Goal: Transaction & Acquisition: Purchase product/service

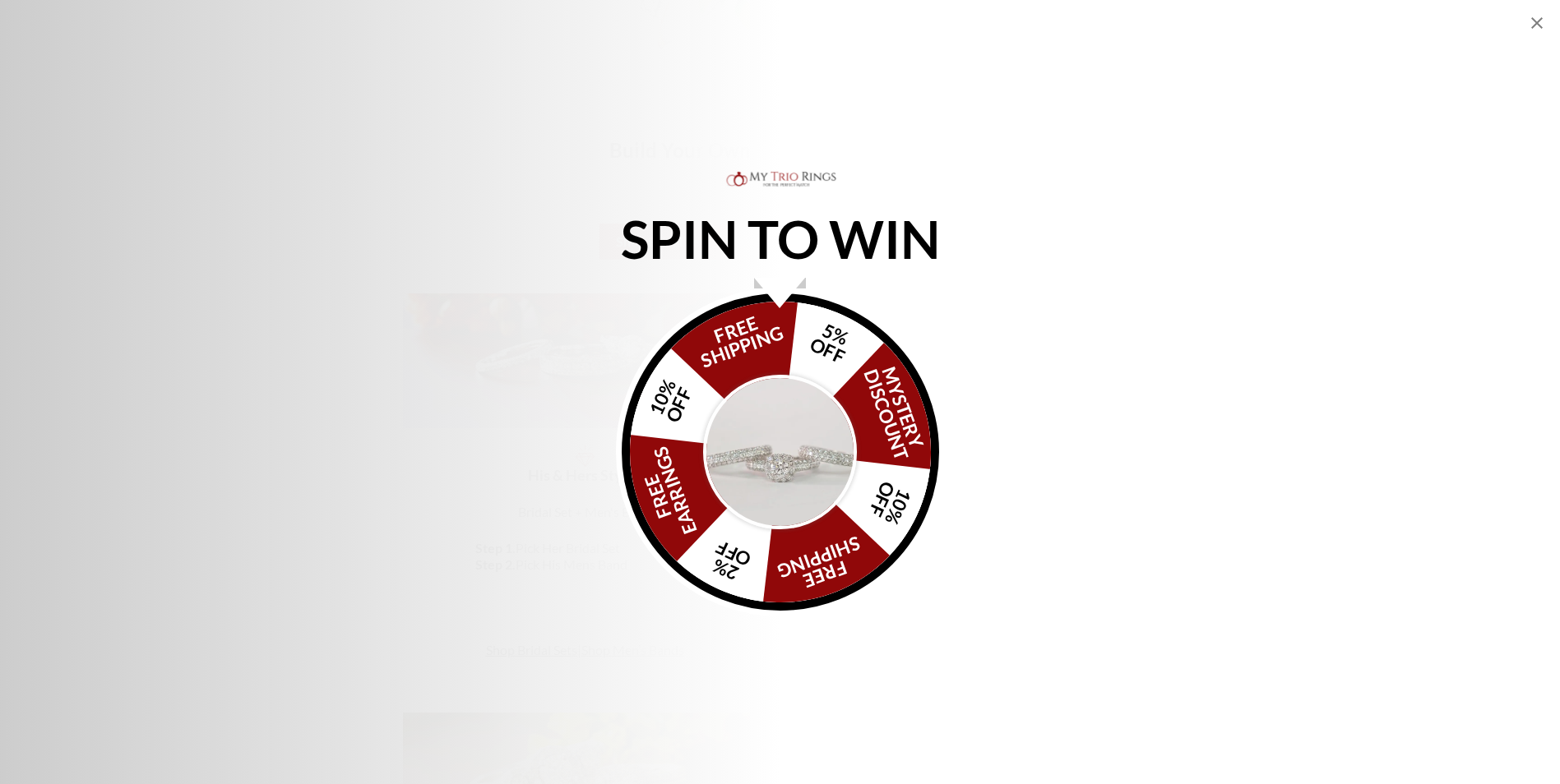
scroll to position [1069, 0]
click at [336, 270] on div "SPIN TO WIN FREE SHIPPING 5% OFF Mystery Discount 10% OFF FREE SHIPPING 2% OFF …" at bounding box center [780, 392] width 1560 height 448
click at [1531, 20] on icon "Close popup" at bounding box center [1536, 22] width 20 height 20
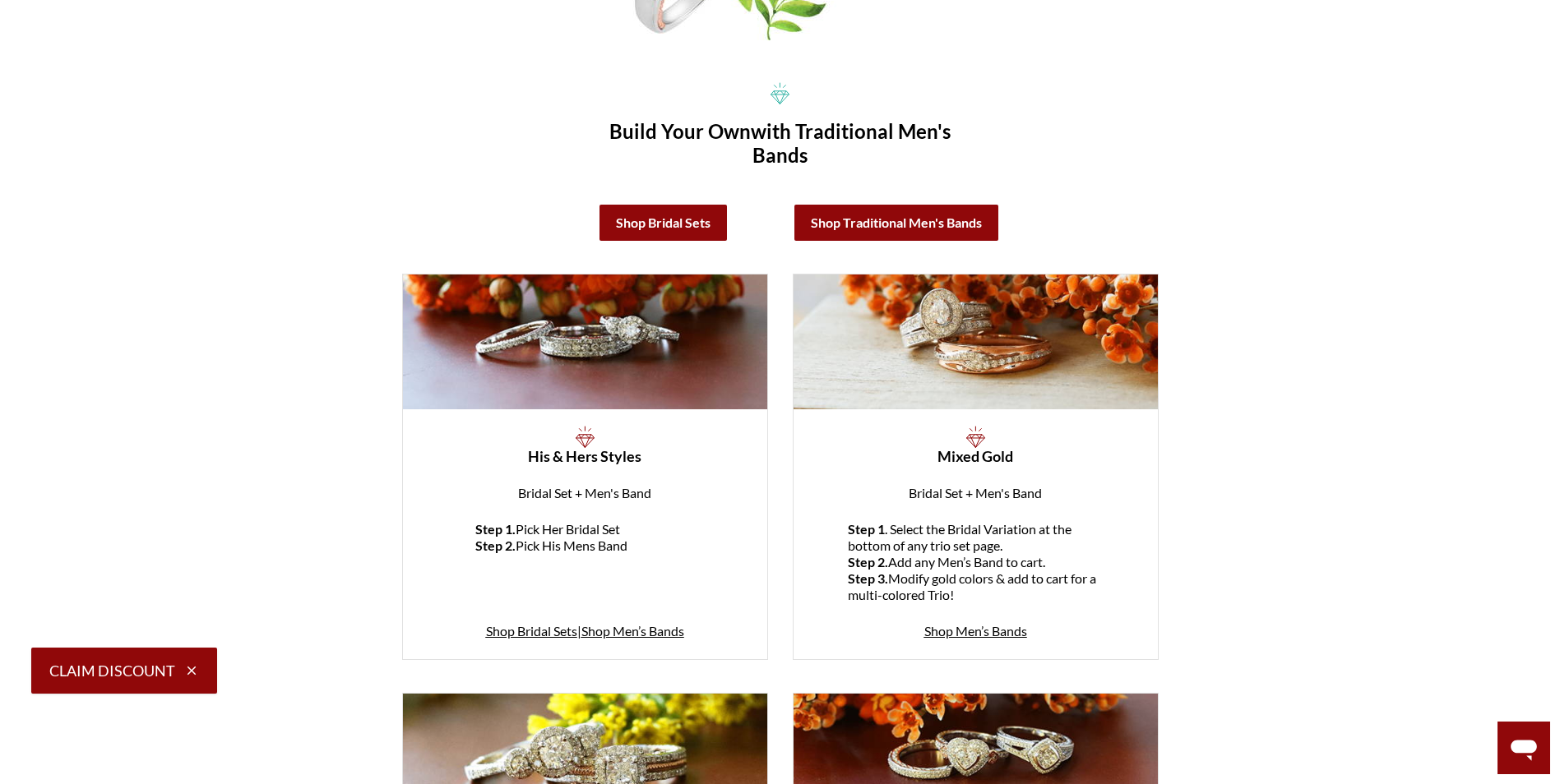
scroll to position [1046, 0]
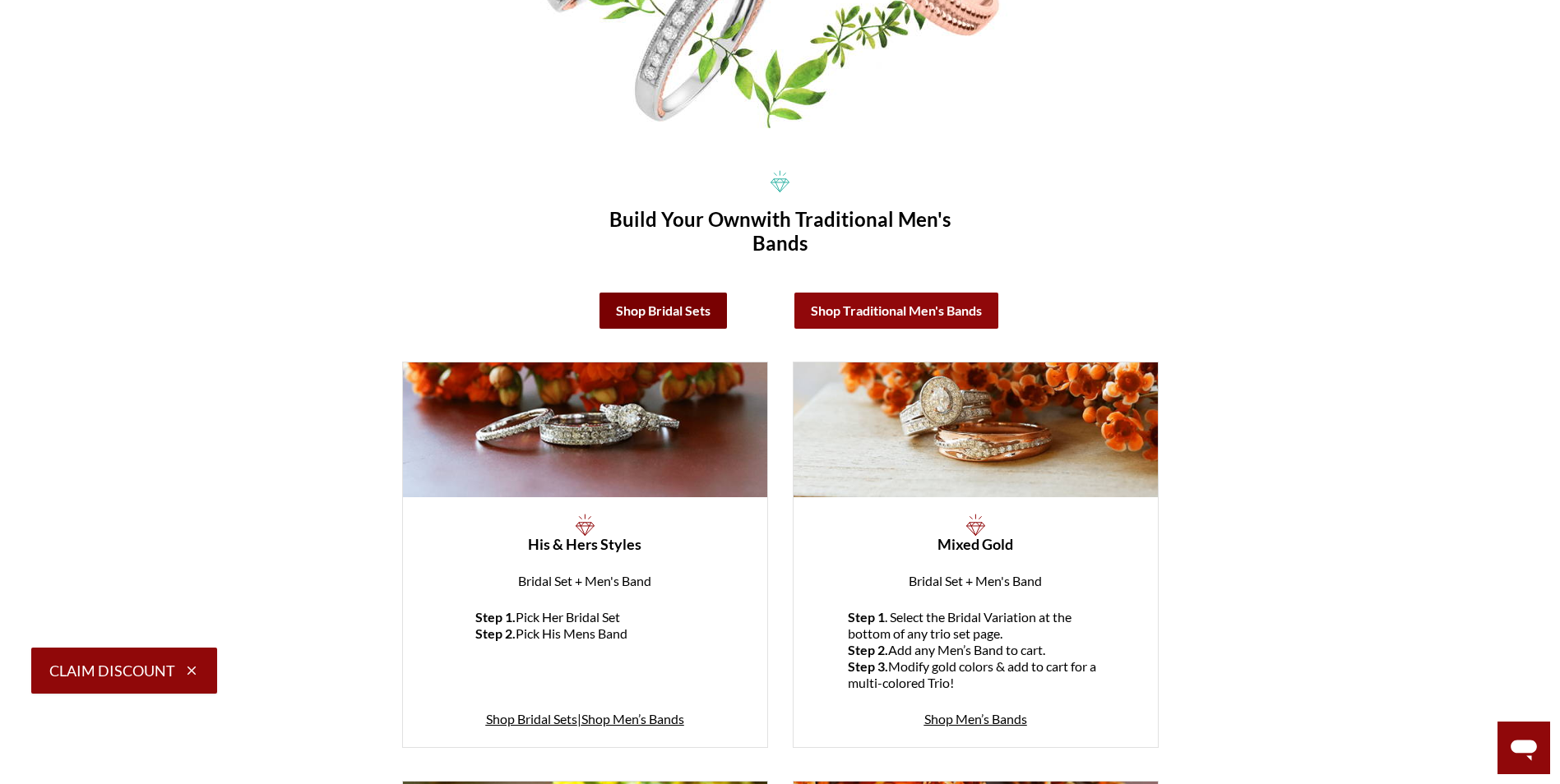
click at [608, 323] on link "Shop Bridal Sets" at bounding box center [663, 311] width 127 height 37
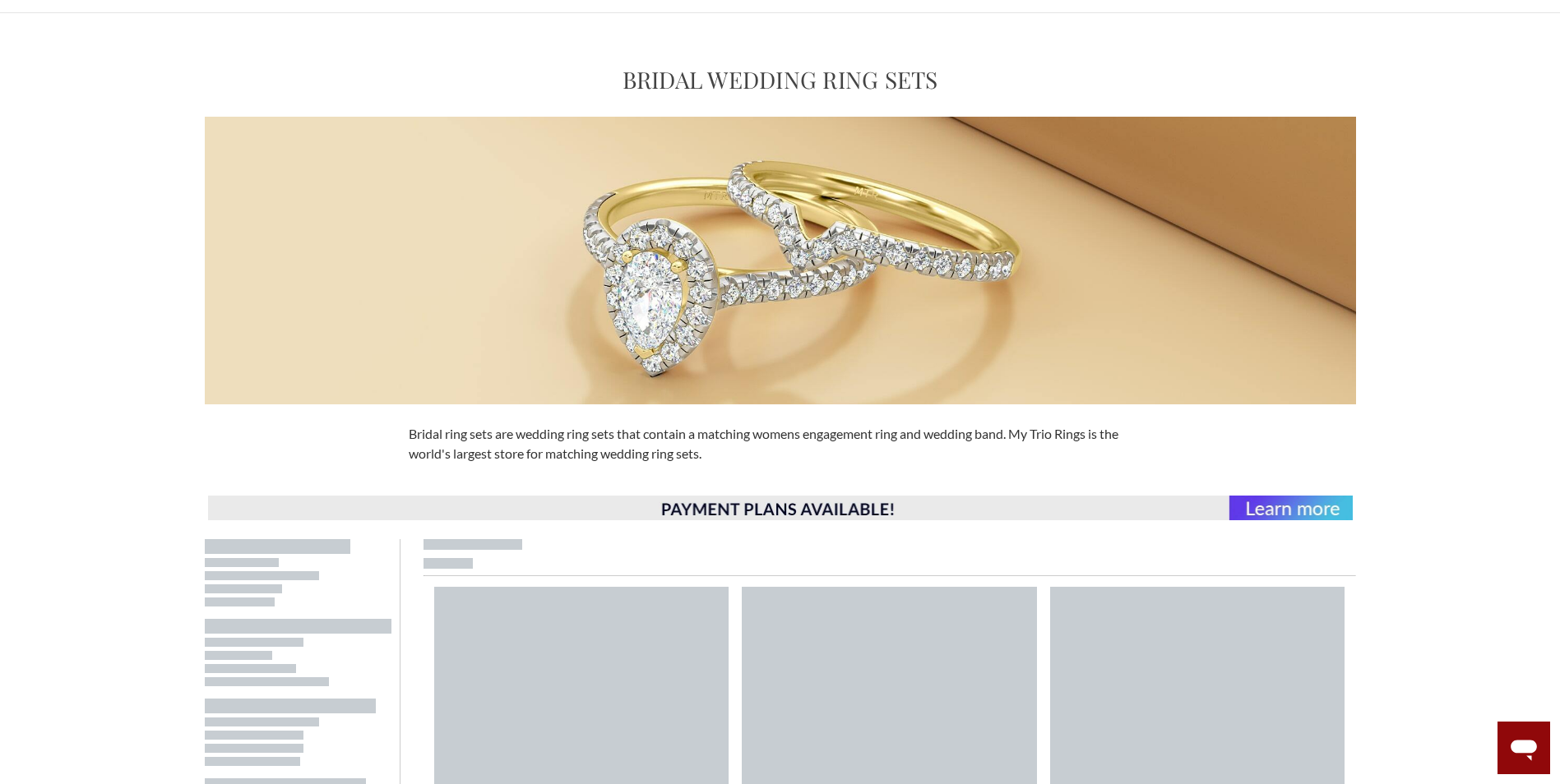
scroll to position [575, 0]
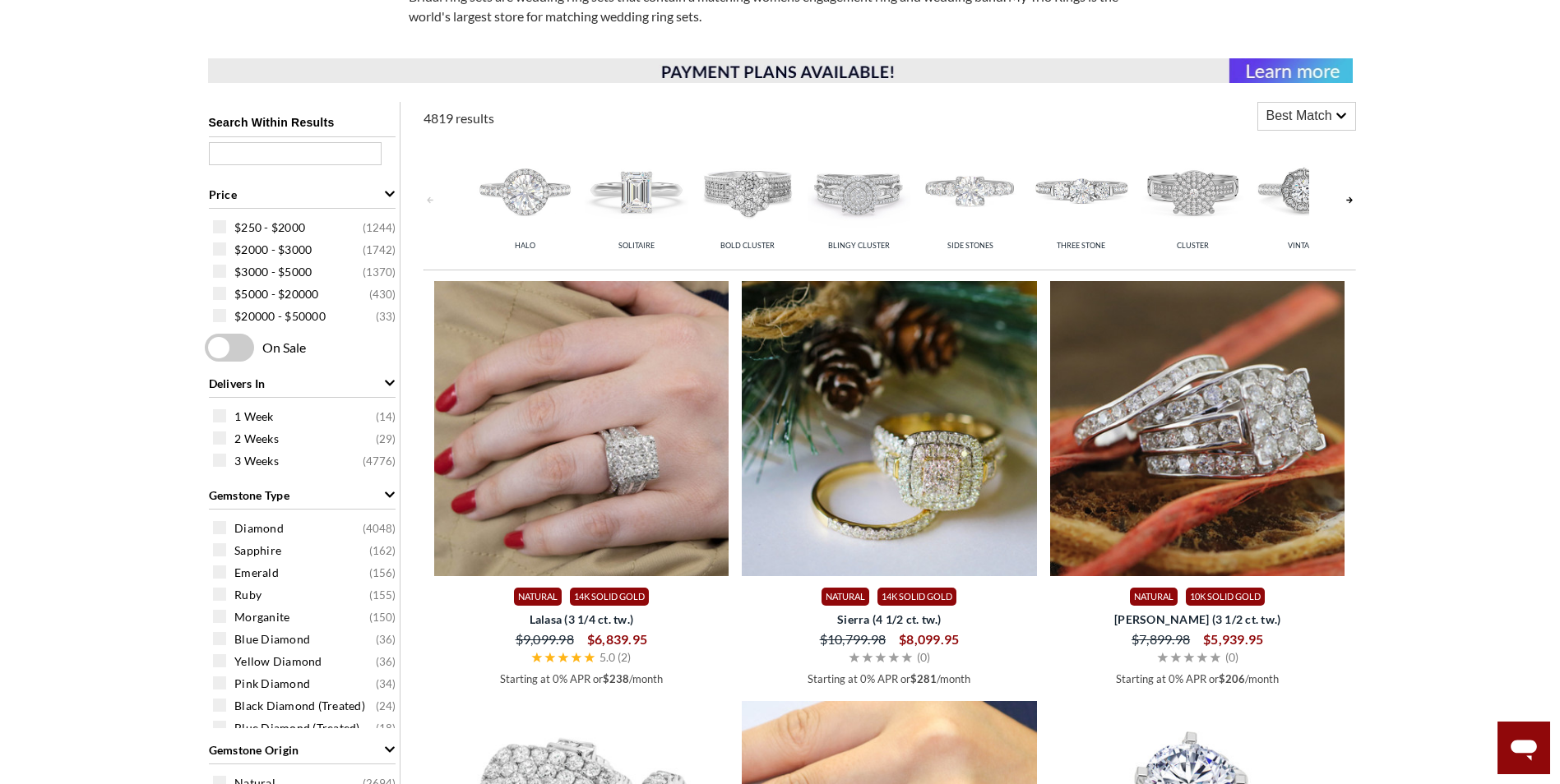
click at [1352, 199] on link at bounding box center [1348, 200] width 13 height 131
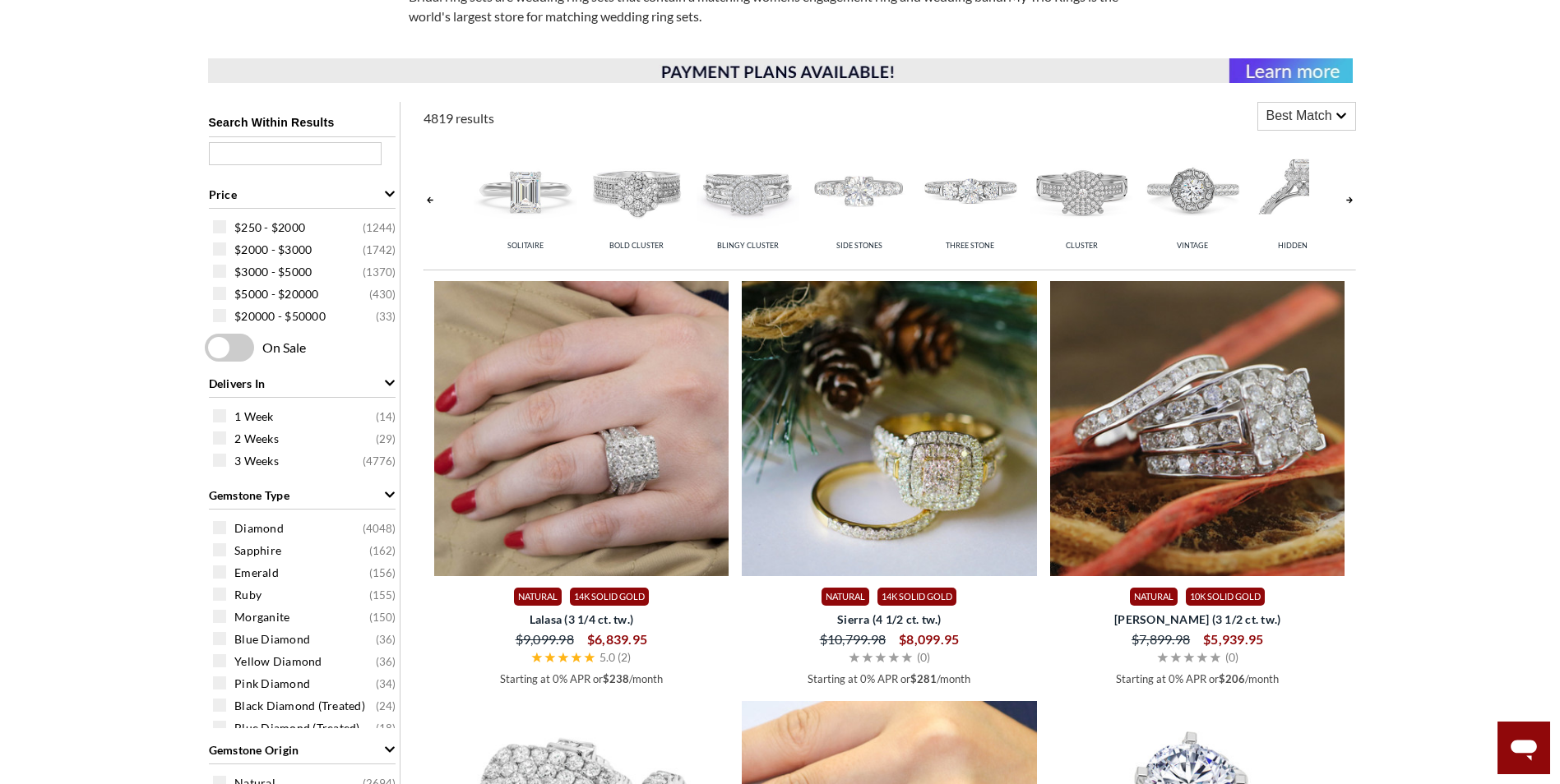
click at [1352, 199] on link at bounding box center [1348, 200] width 13 height 131
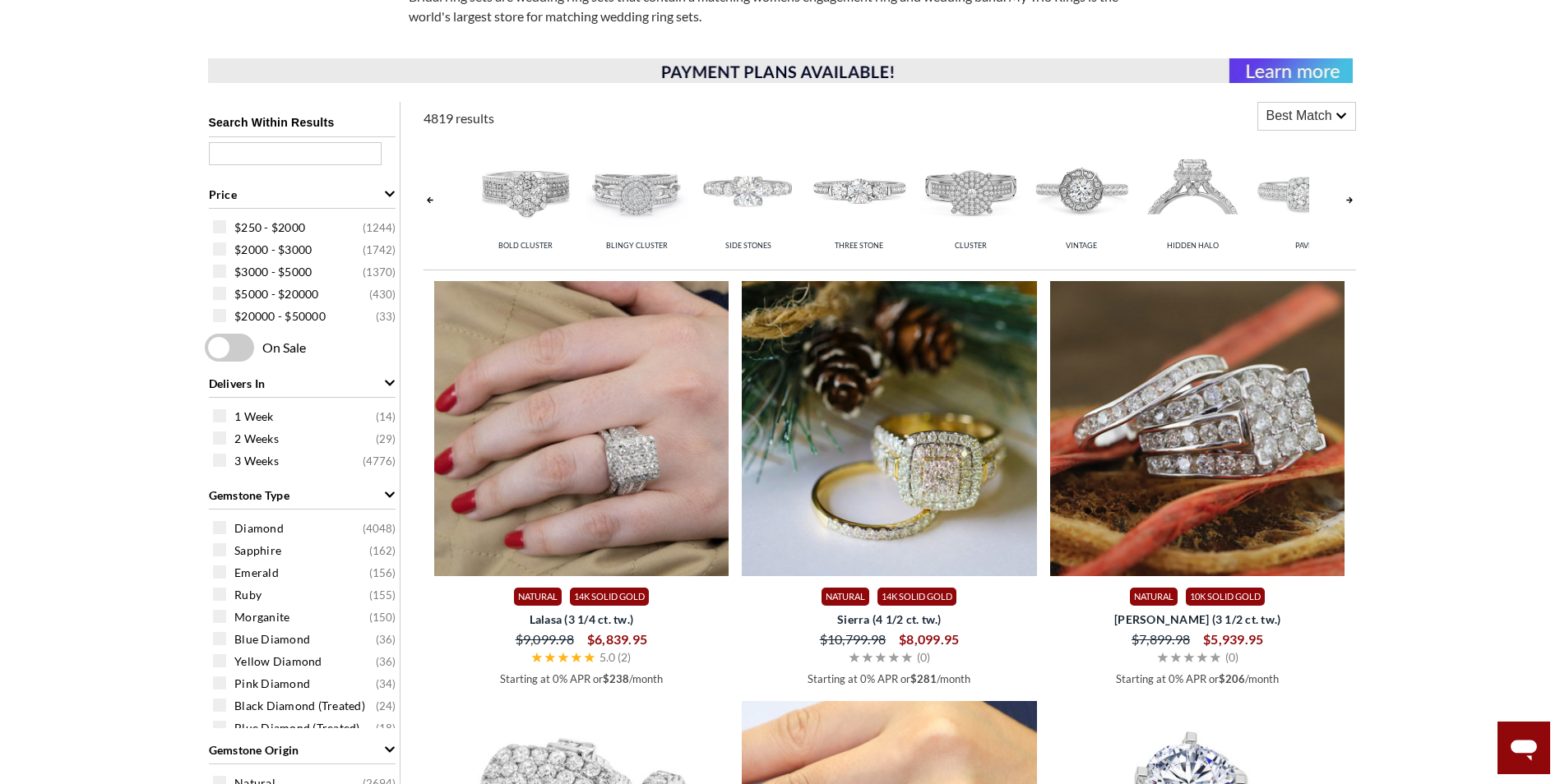
click at [1352, 199] on link at bounding box center [1348, 200] width 13 height 131
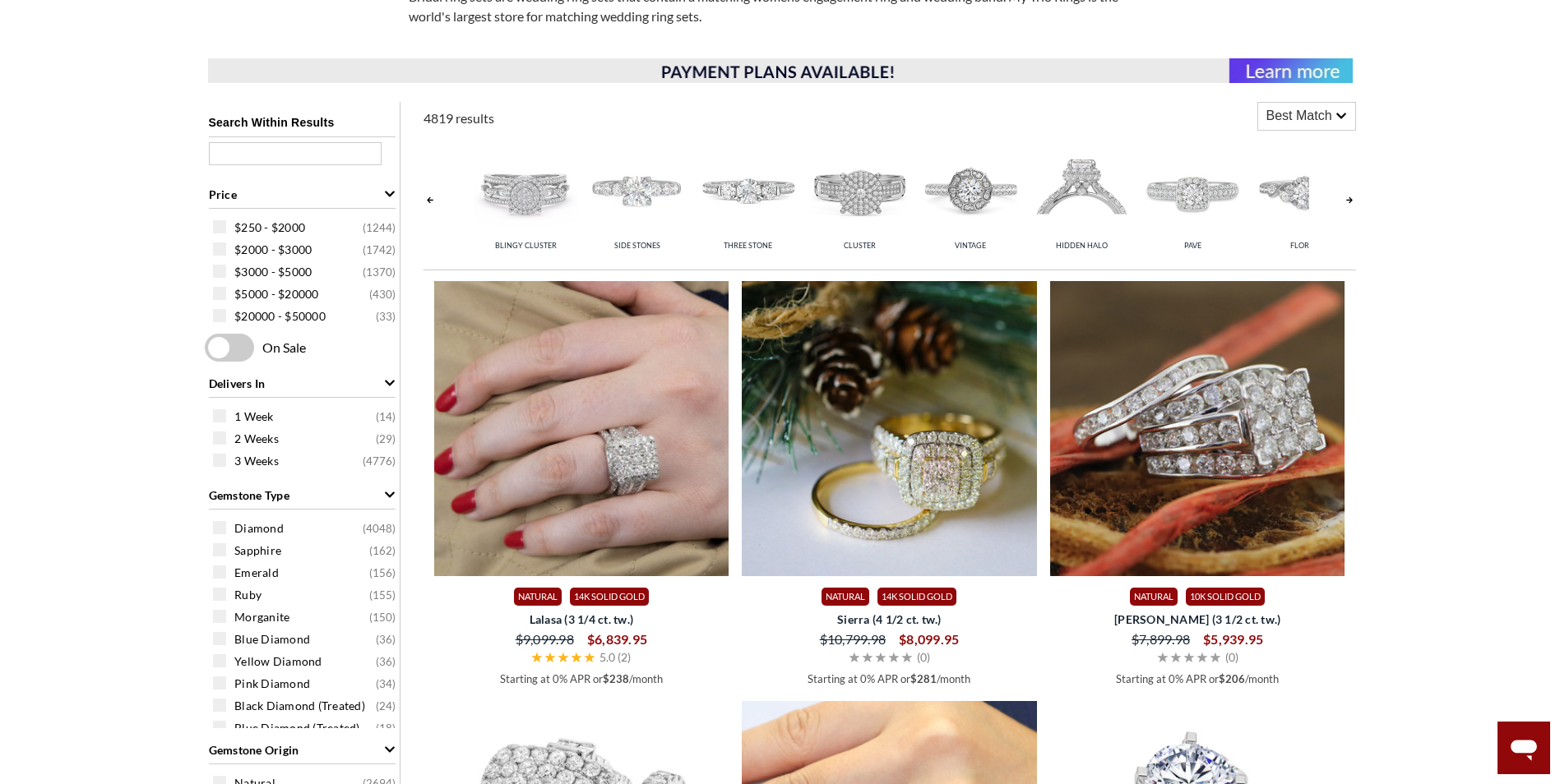
click at [1352, 199] on link at bounding box center [1348, 200] width 13 height 131
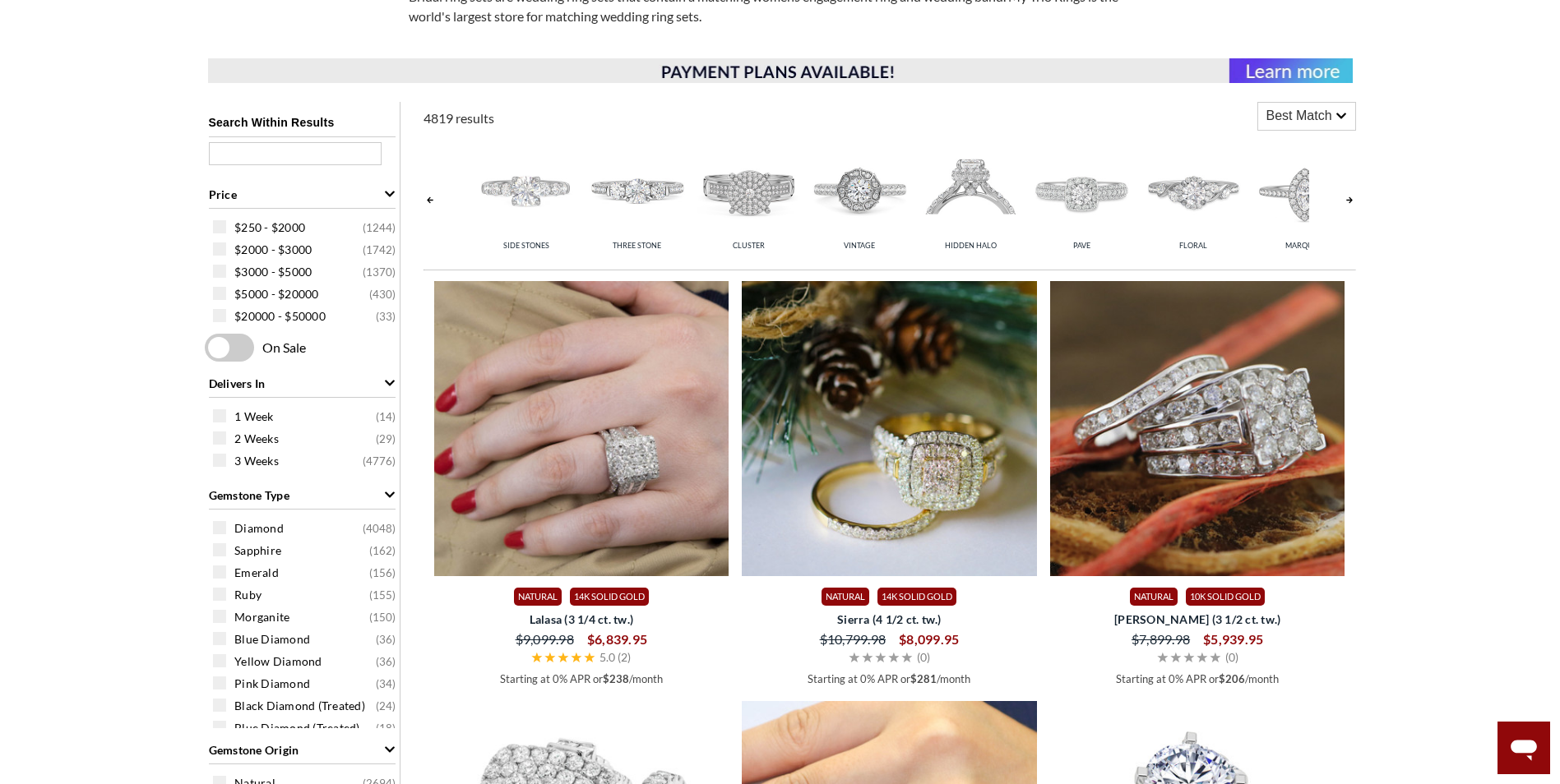
click at [1339, 199] on div "Halo Solitaire Bold Cluster Blingy Cluster Side Stones Three Stone Cluster Vint…" at bounding box center [889, 200] width 932 height 131
click at [1348, 192] on link at bounding box center [1348, 200] width 13 height 131
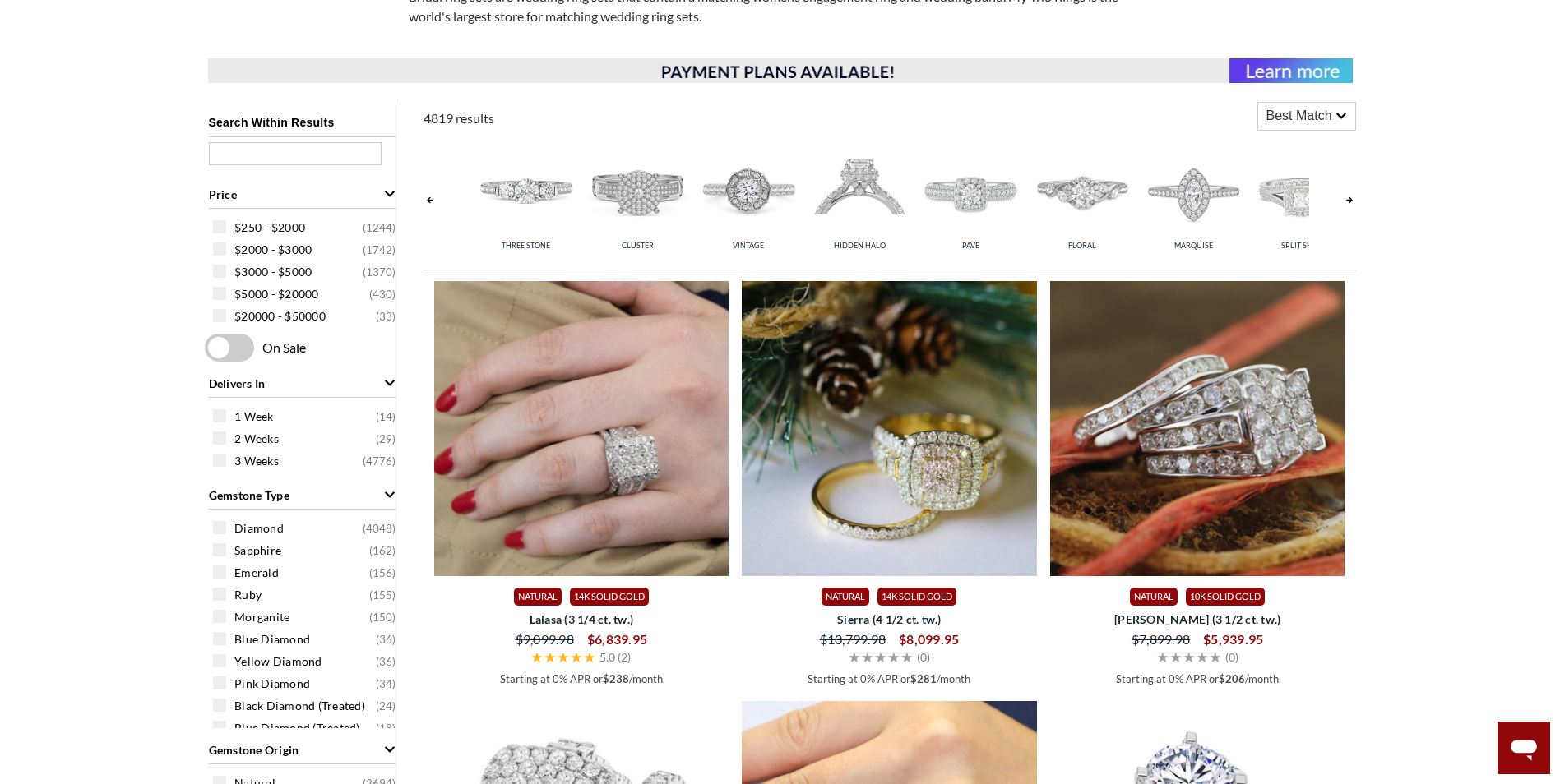
click at [1348, 192] on link at bounding box center [1348, 200] width 13 height 131
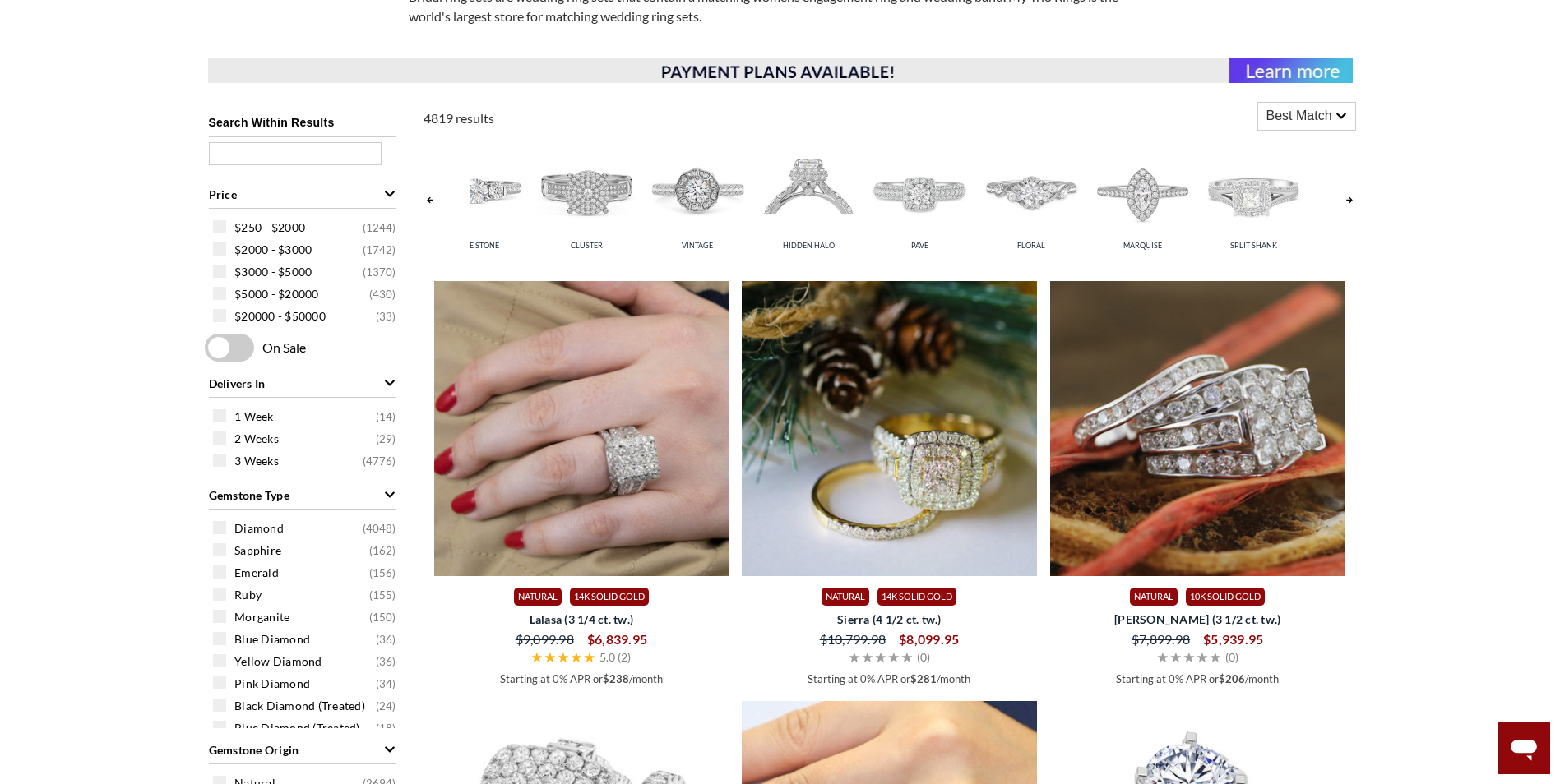
click at [1348, 192] on link at bounding box center [1348, 200] width 13 height 131
click at [429, 195] on link at bounding box center [429, 200] width 13 height 131
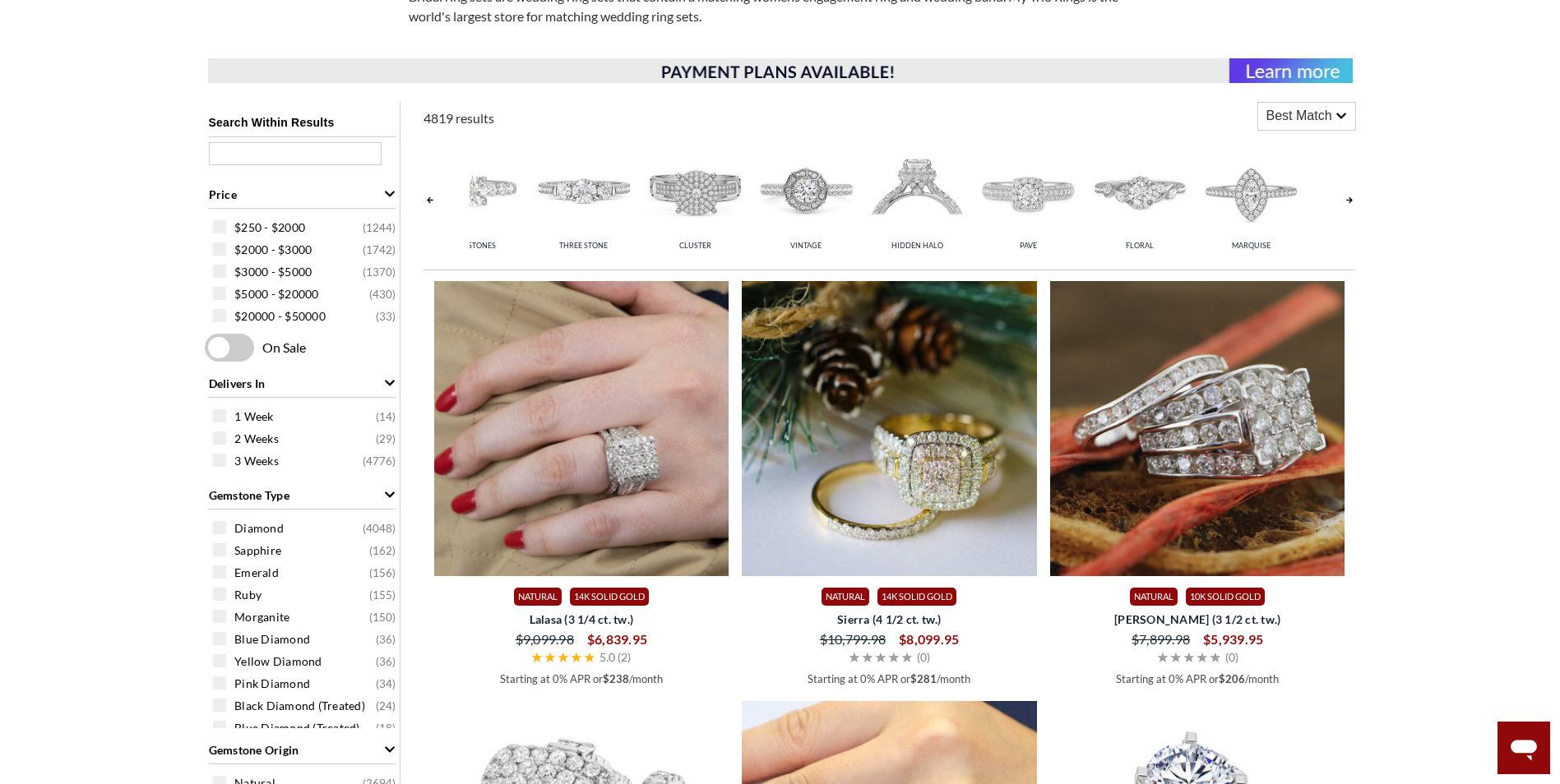
click at [431, 197] on link at bounding box center [429, 200] width 13 height 131
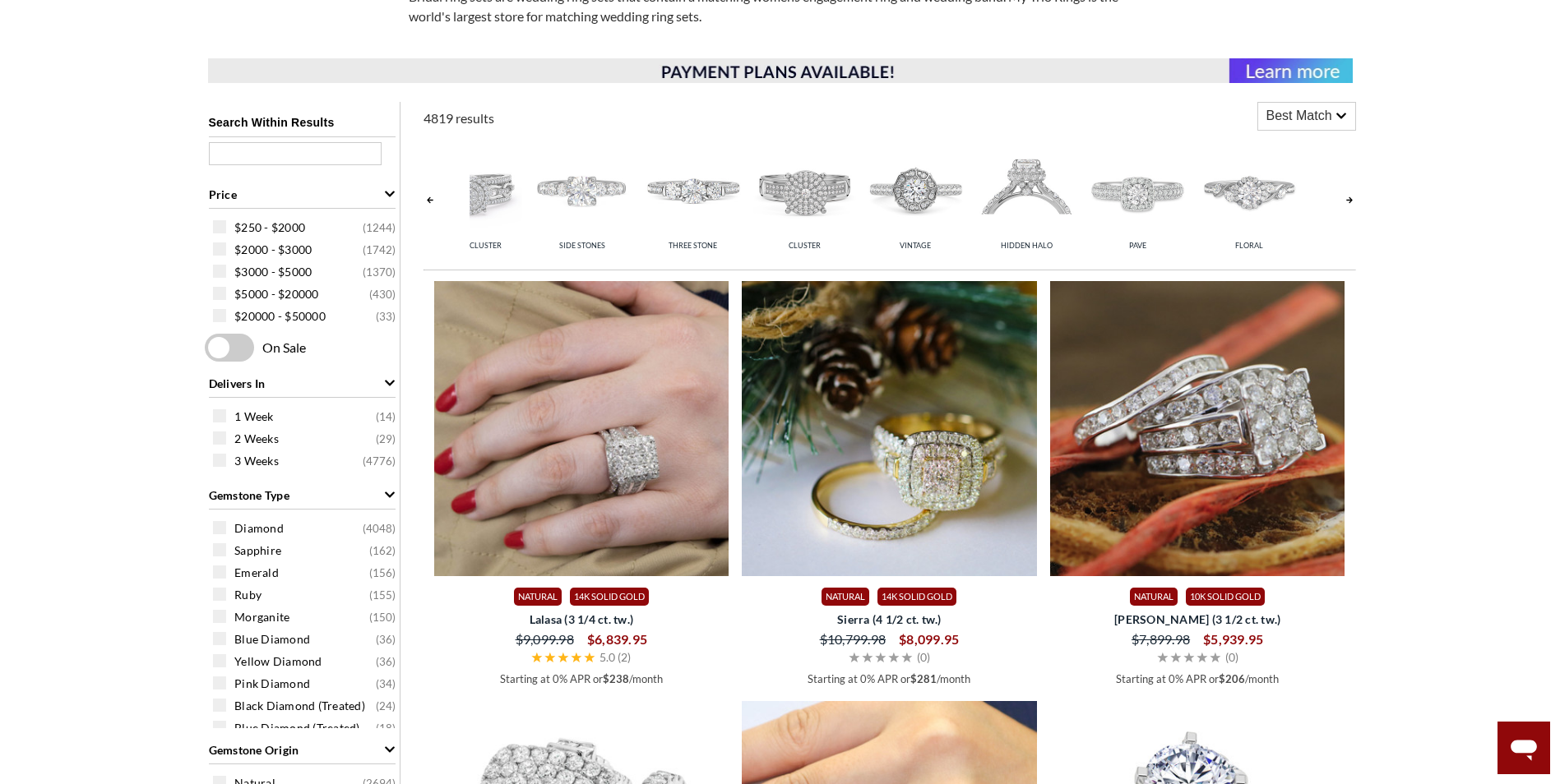
click at [431, 197] on link at bounding box center [429, 200] width 13 height 131
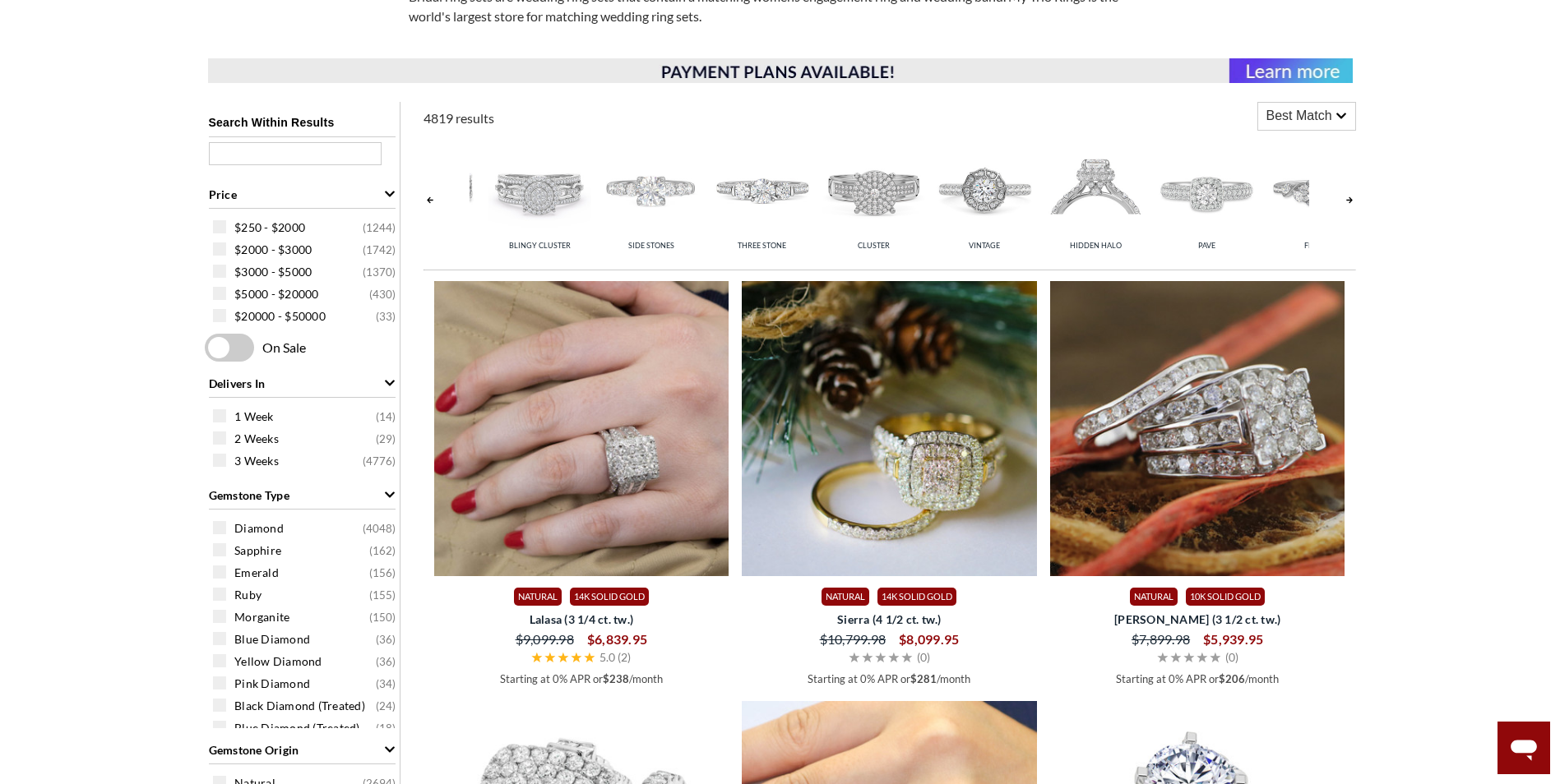
click at [431, 198] on link at bounding box center [429, 200] width 13 height 131
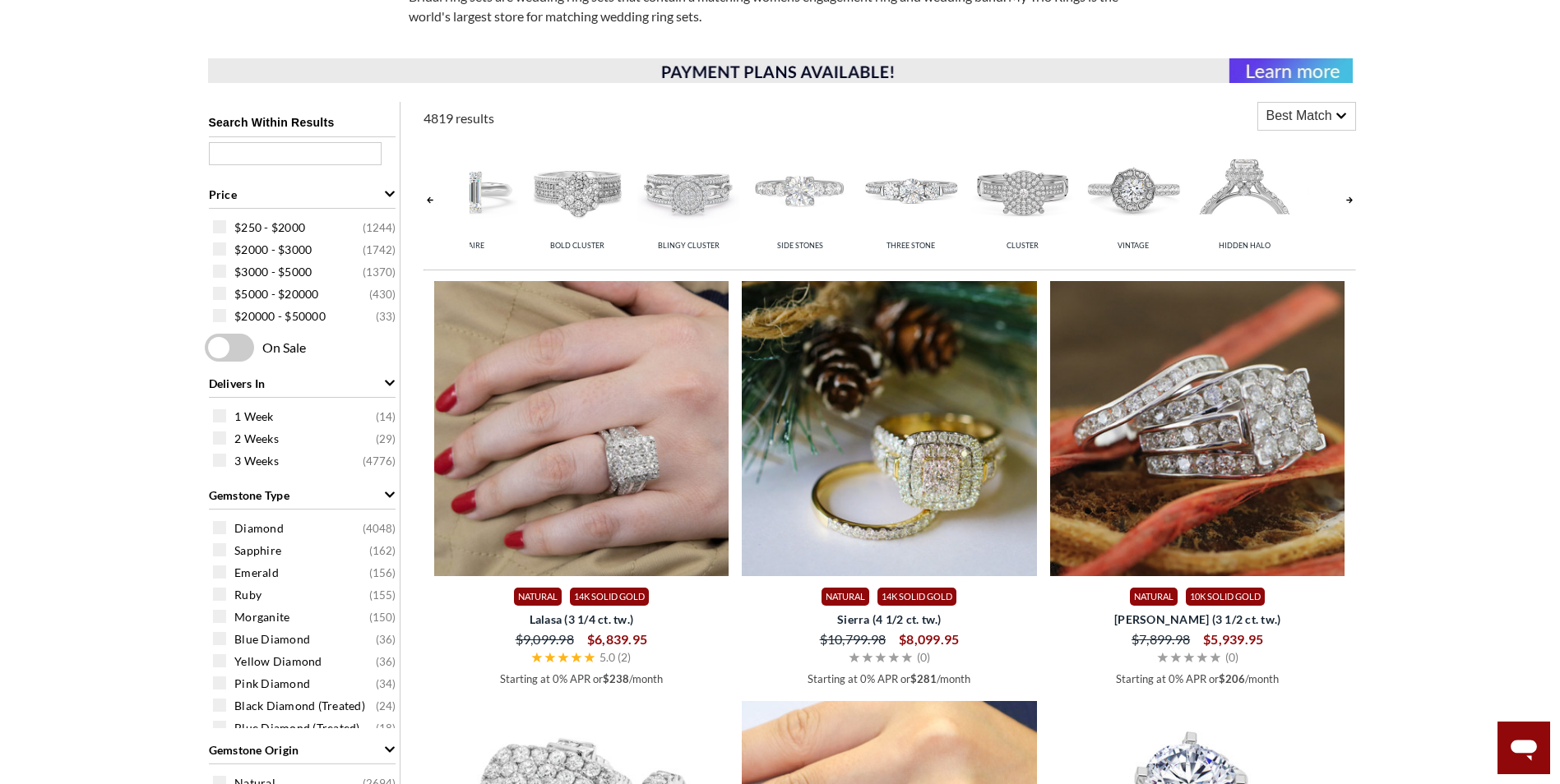
click at [431, 198] on link at bounding box center [429, 200] width 13 height 131
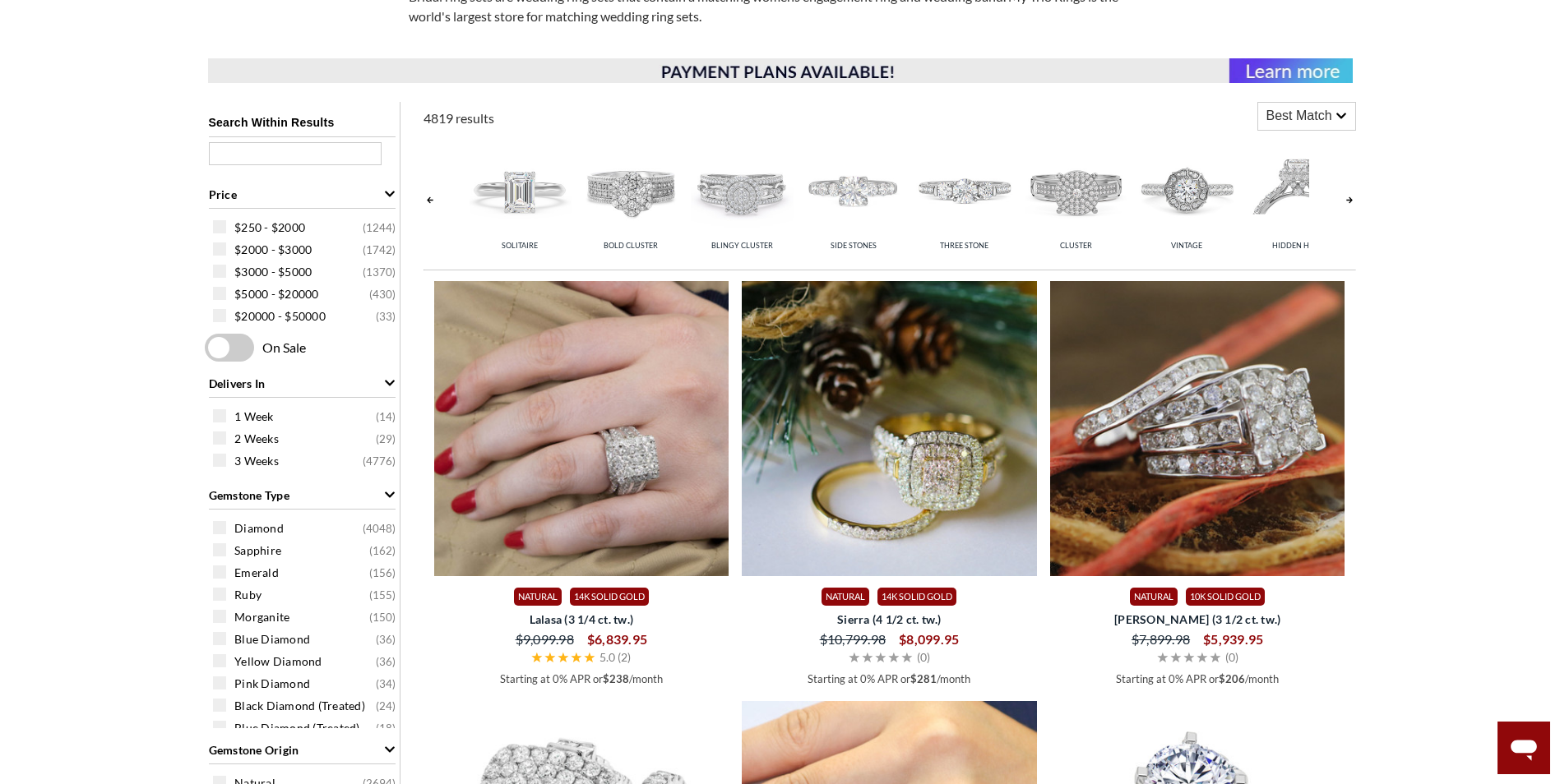
scroll to position [0, 58]
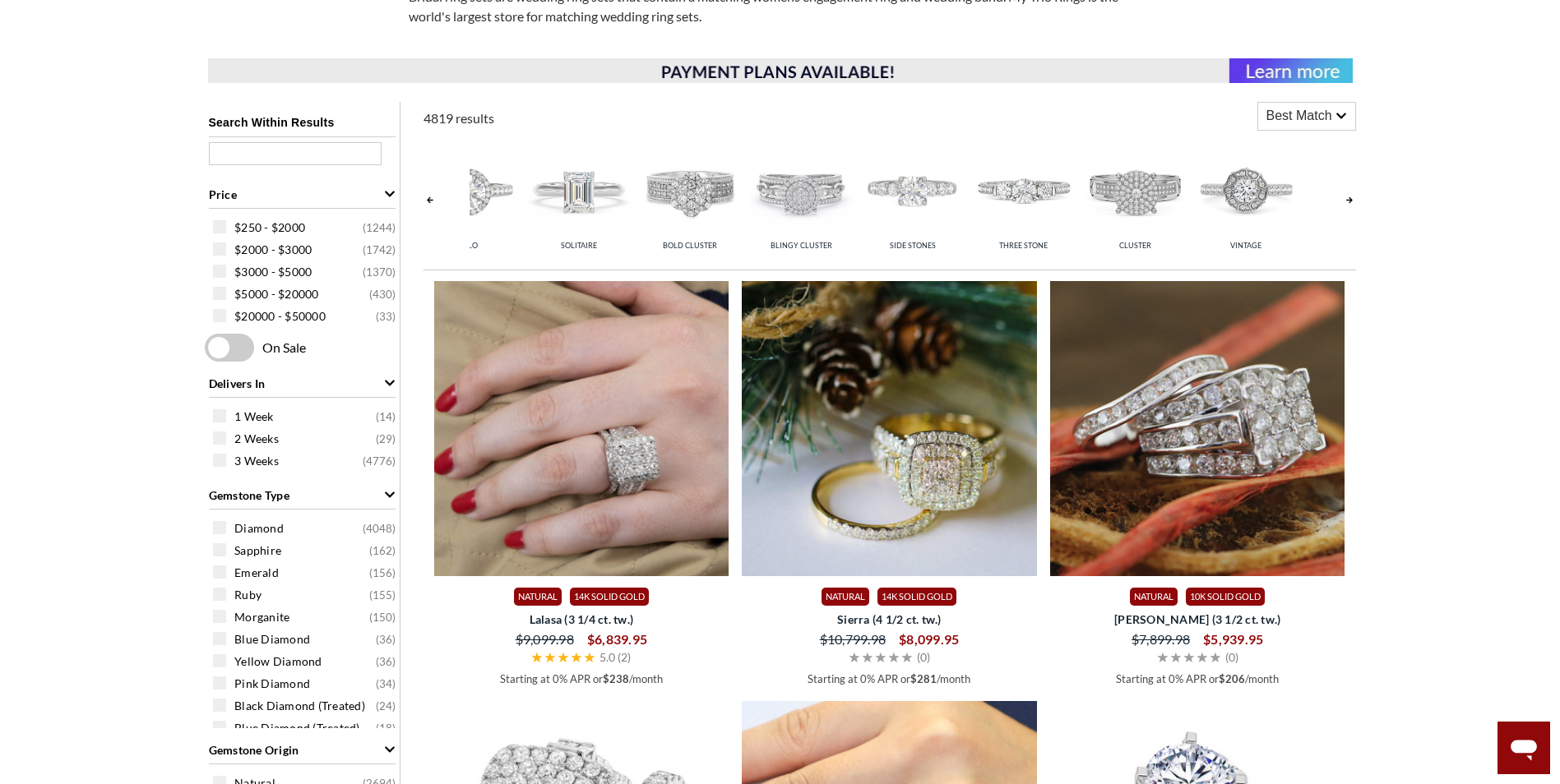
click at [431, 198] on link at bounding box center [429, 200] width 13 height 131
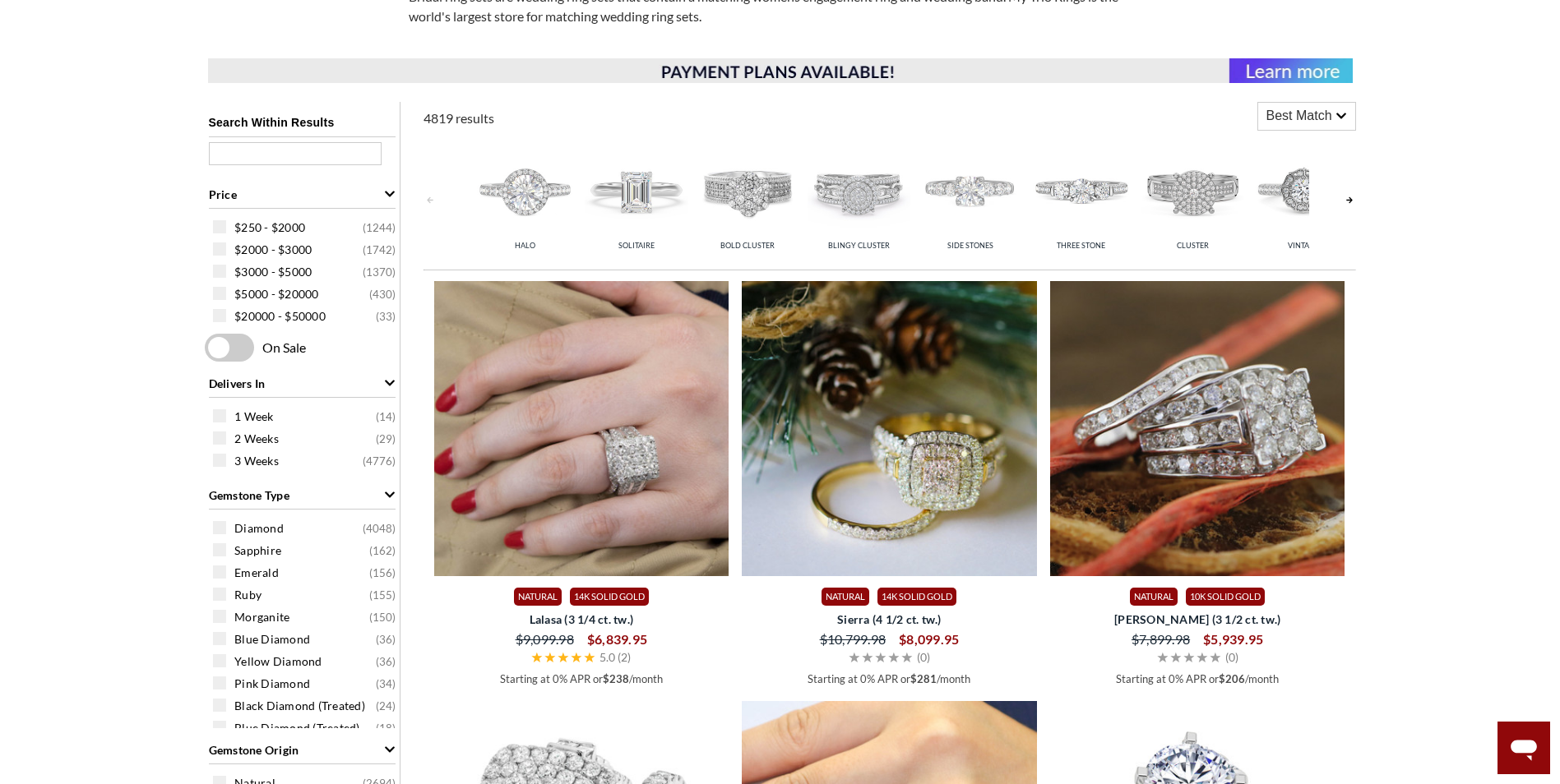
click at [431, 198] on link at bounding box center [429, 200] width 13 height 131
click at [638, 208] on img at bounding box center [636, 190] width 103 height 103
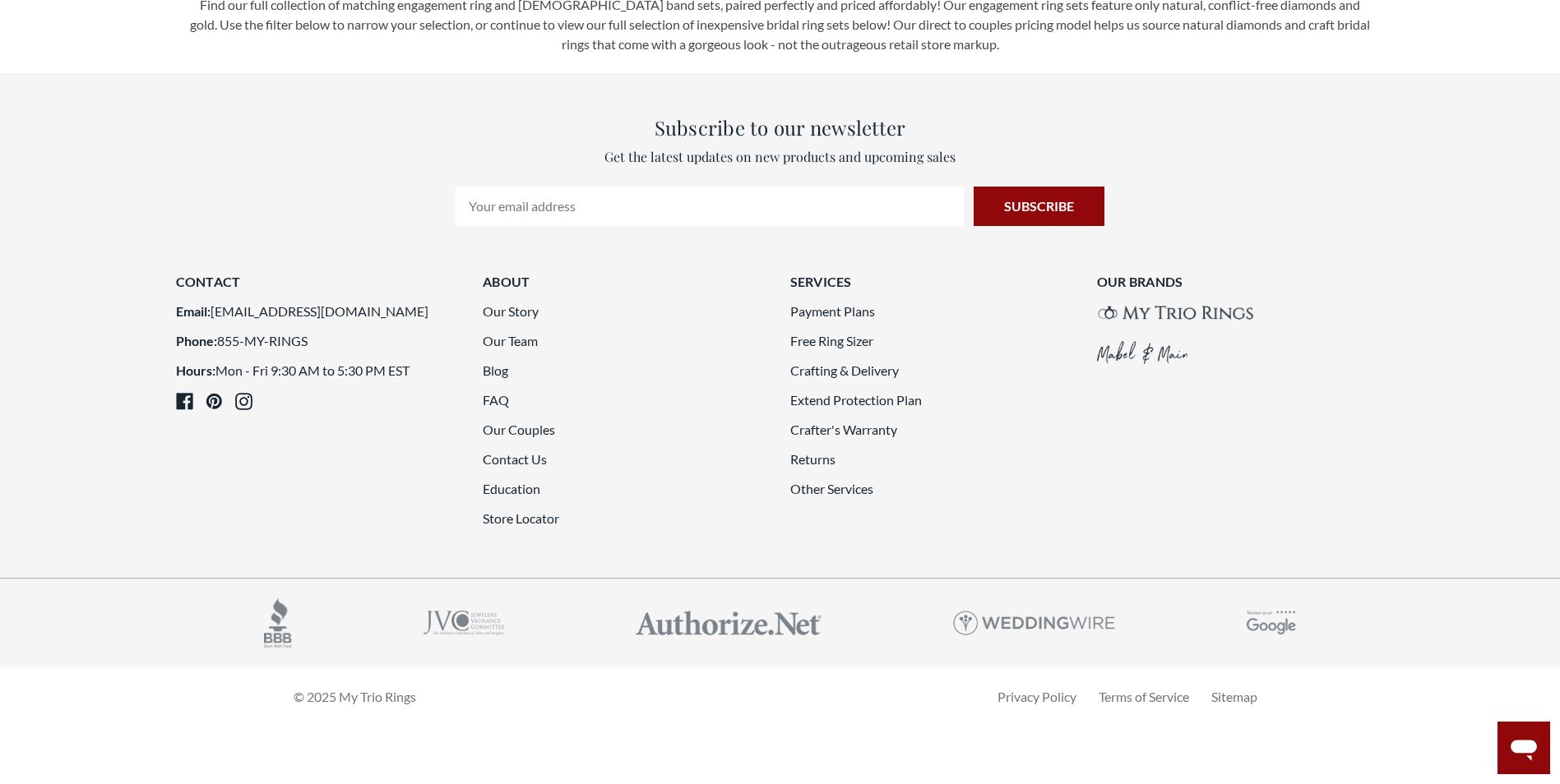
scroll to position [4521, 0]
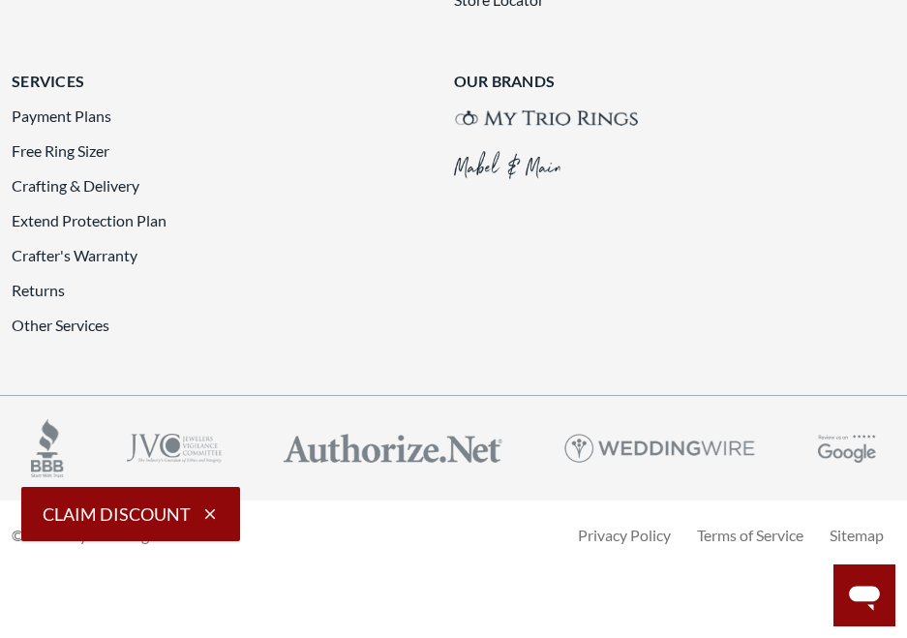
scroll to position [4120, 0]
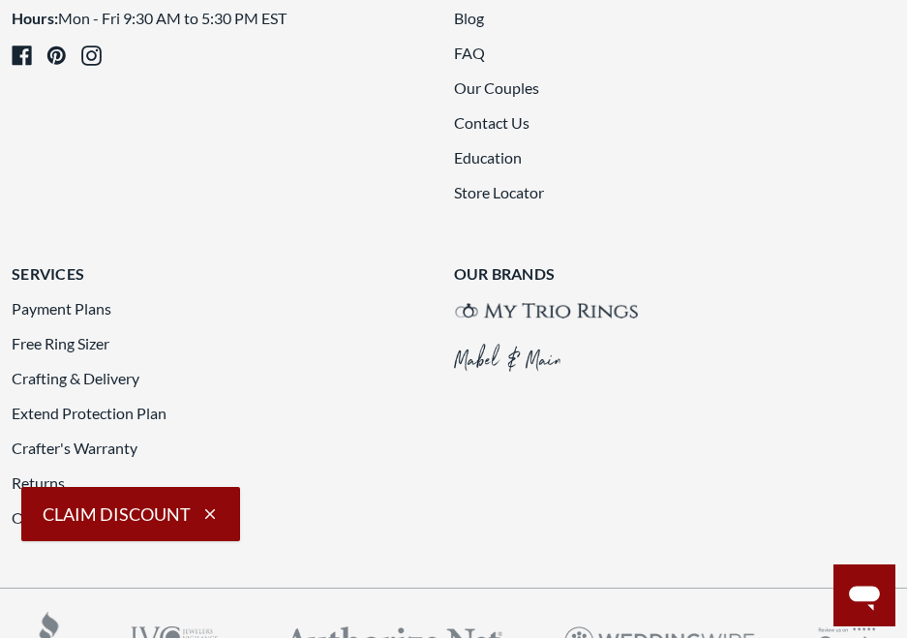
drag, startPoint x: 576, startPoint y: 495, endPoint x: 690, endPoint y: 258, distance: 262.3
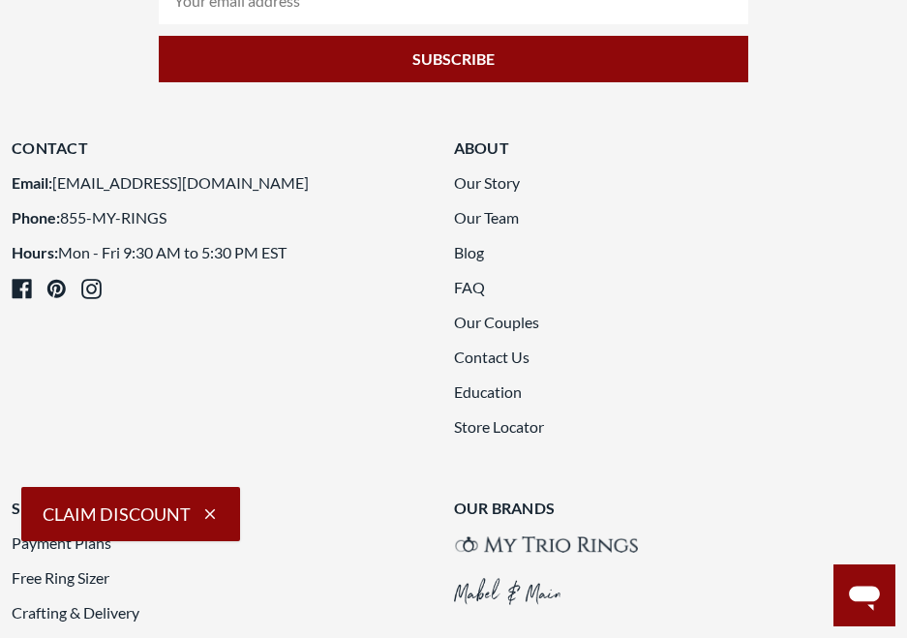
scroll to position [4273, 0]
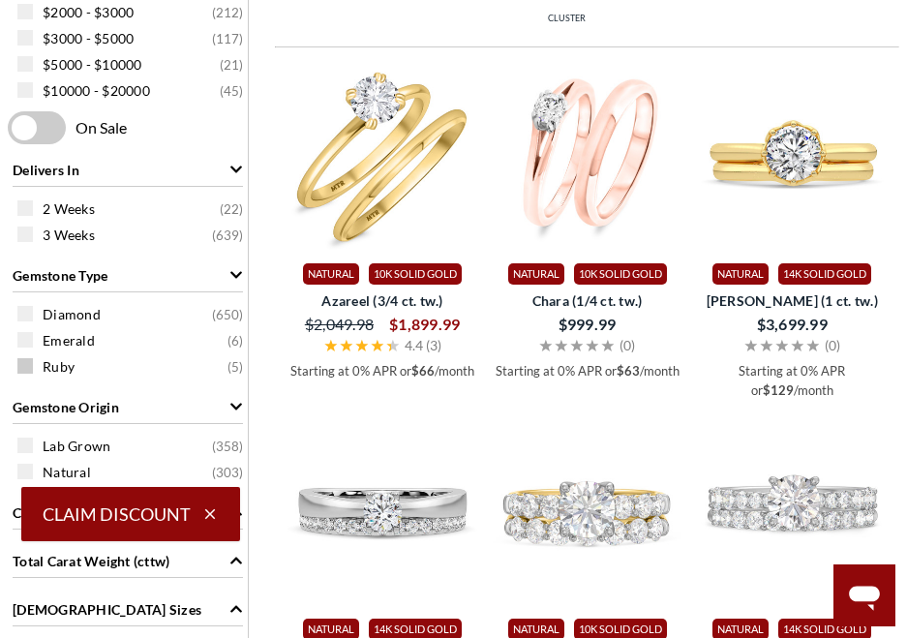
scroll to position [982, 0]
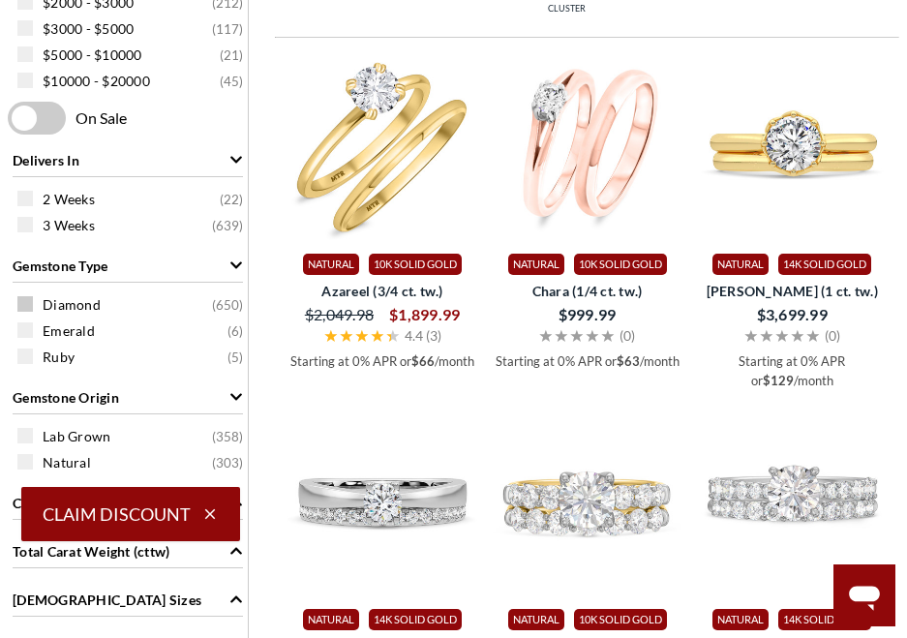
click at [38, 303] on div "Diamond ( 650 )" at bounding box center [132, 303] width 230 height 21
